Goal: Navigation & Orientation: Find specific page/section

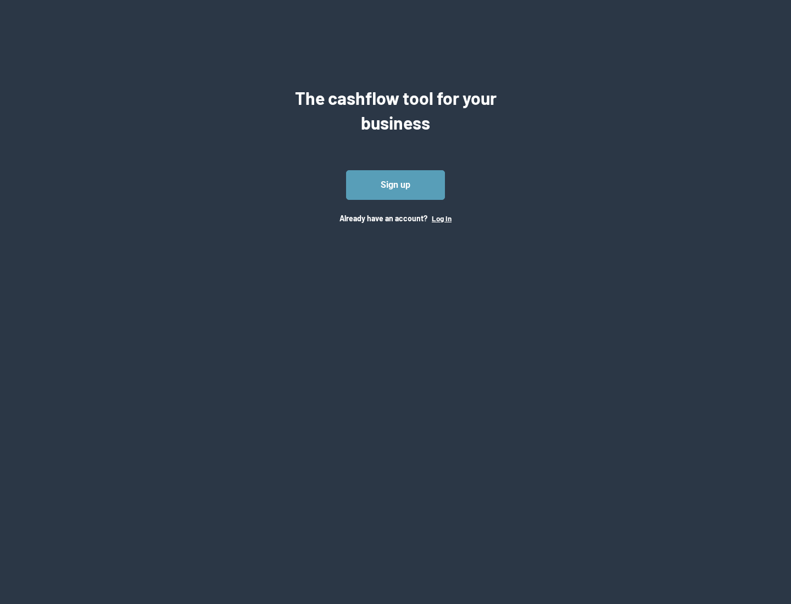
click at [441, 218] on button "Log In" at bounding box center [442, 218] width 20 height 9
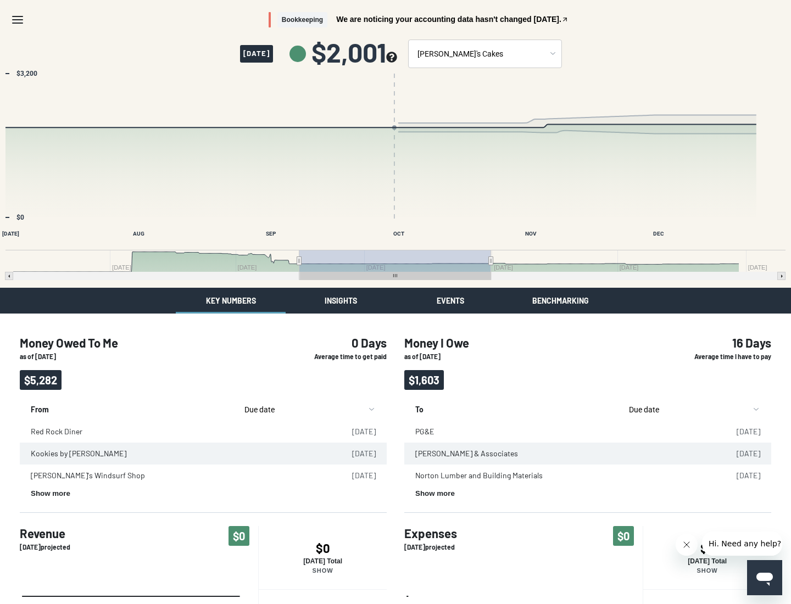
click at [341, 300] on button "Insights" at bounding box center [341, 301] width 110 height 26
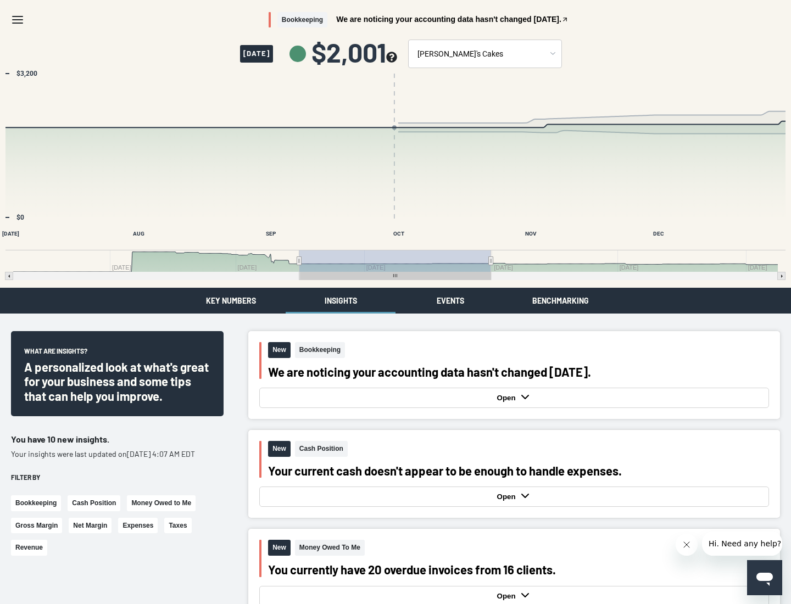
click at [450, 300] on button "Events" at bounding box center [451, 301] width 110 height 26
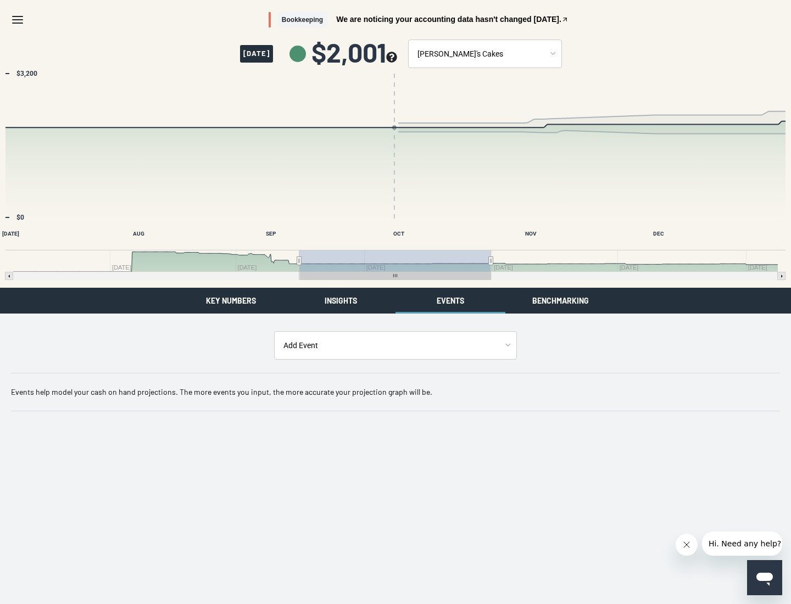
click at [560, 300] on button "Benchmarking" at bounding box center [560, 301] width 110 height 26
